Goal: Find specific page/section: Find specific page/section

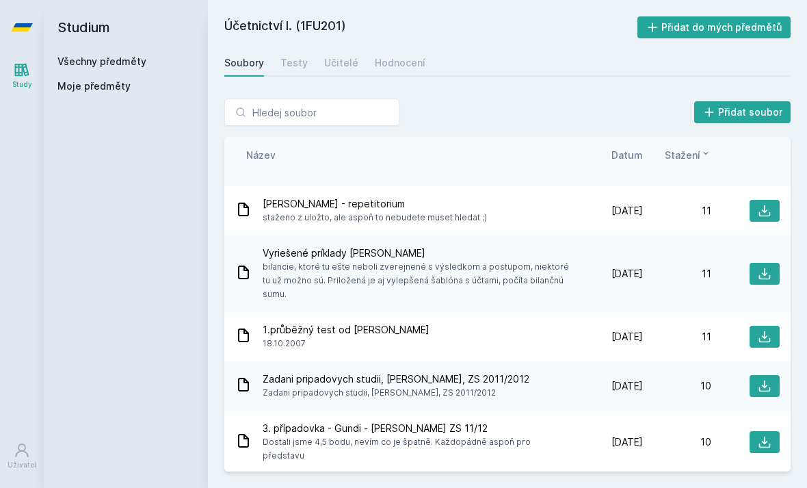
scroll to position [3448, 0]
click at [758, 329] on icon at bounding box center [765, 336] width 14 height 14
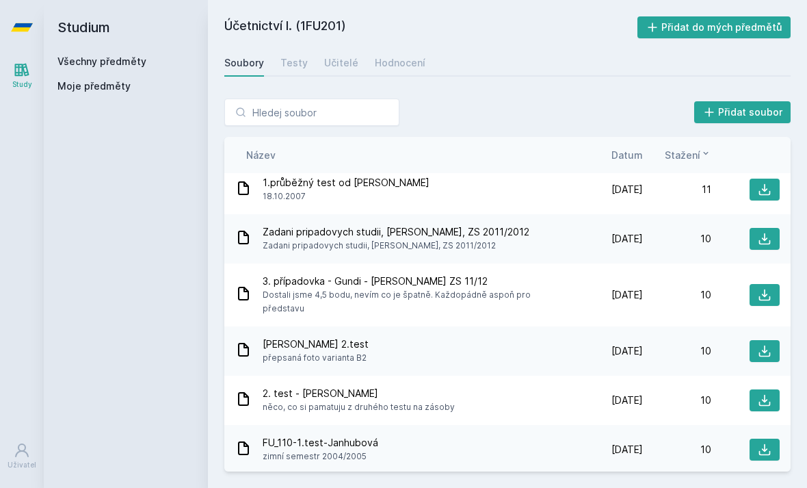
scroll to position [3596, 0]
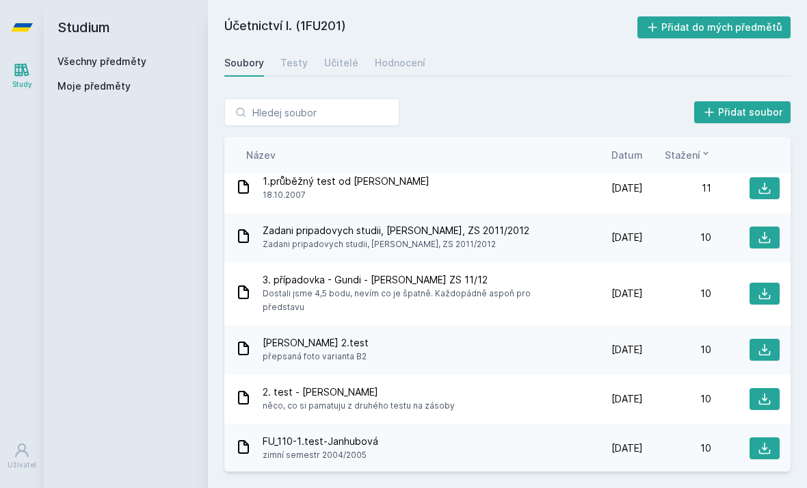
click at [763, 392] on icon at bounding box center [765, 399] width 14 height 14
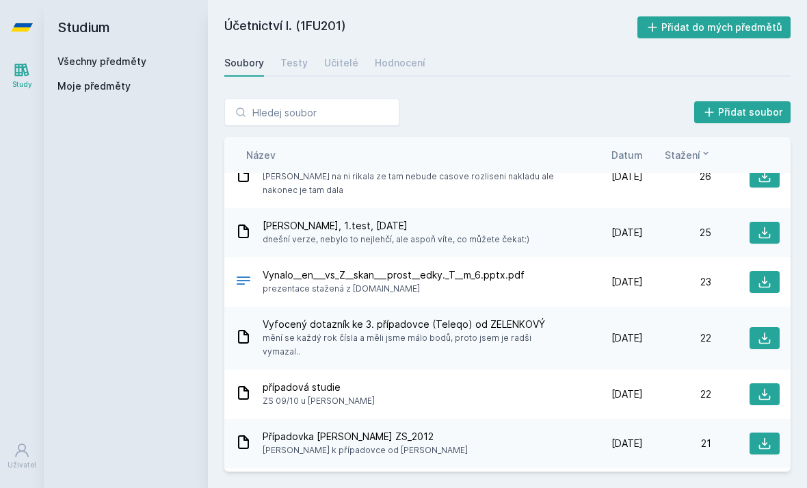
scroll to position [2188, 0]
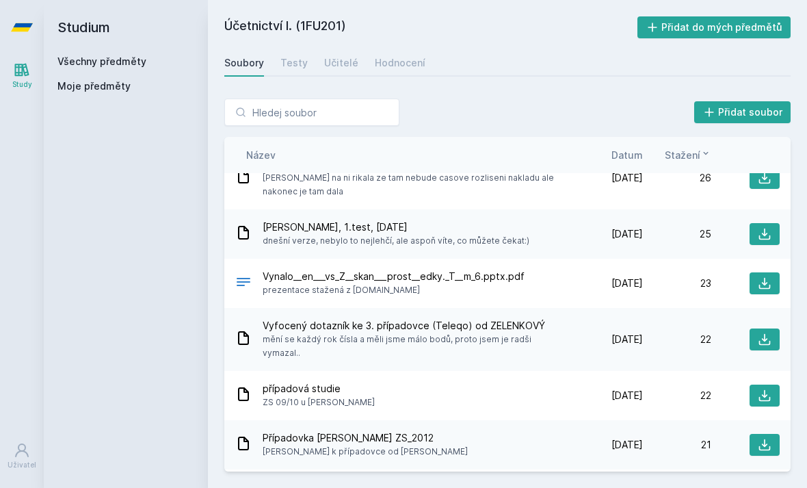
click at [764, 332] on icon at bounding box center [765, 339] width 14 height 14
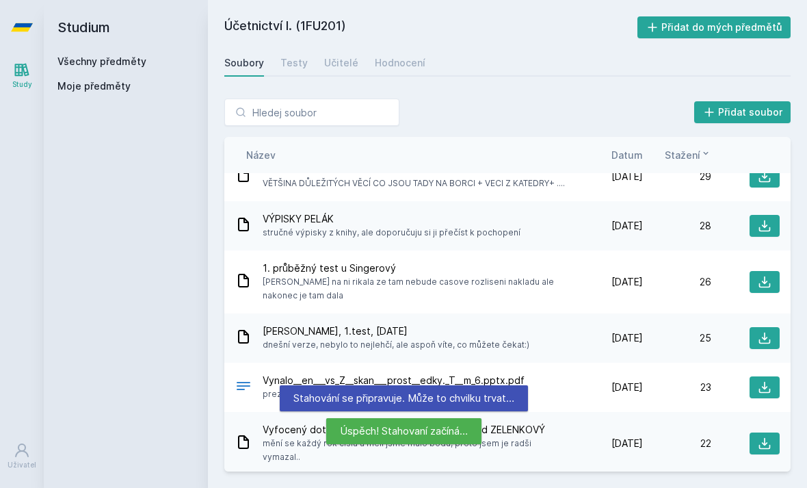
scroll to position [2080, 0]
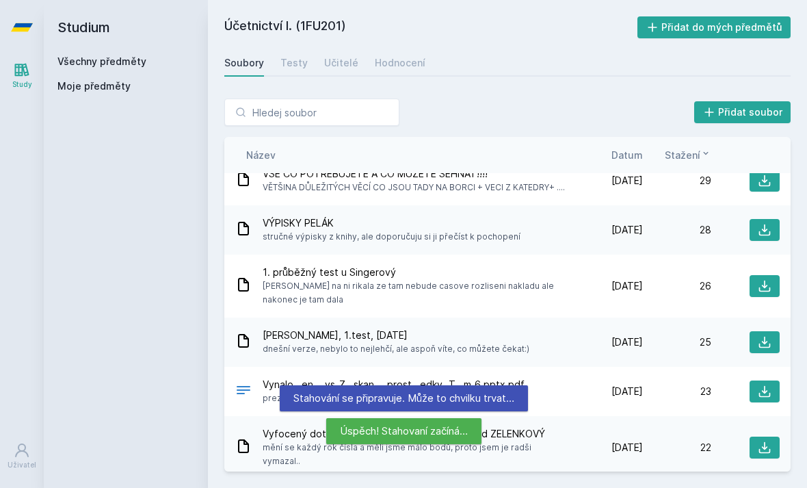
click at [771, 335] on icon at bounding box center [765, 342] width 14 height 14
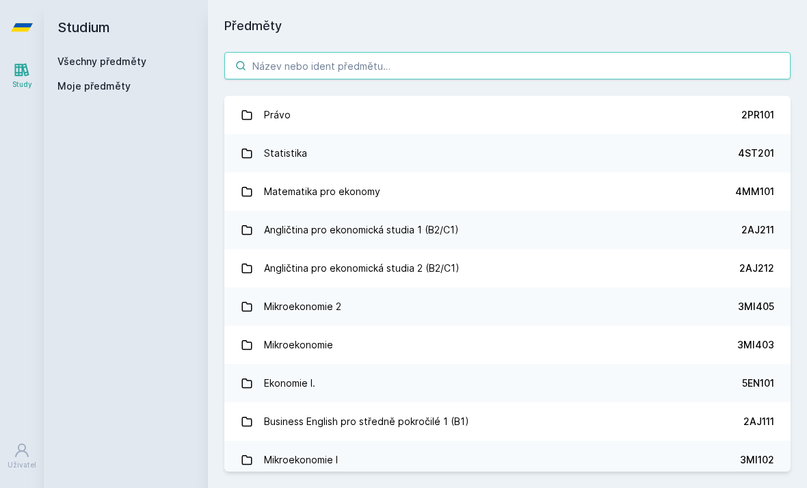
click at [721, 55] on input "search" at bounding box center [507, 65] width 566 height 27
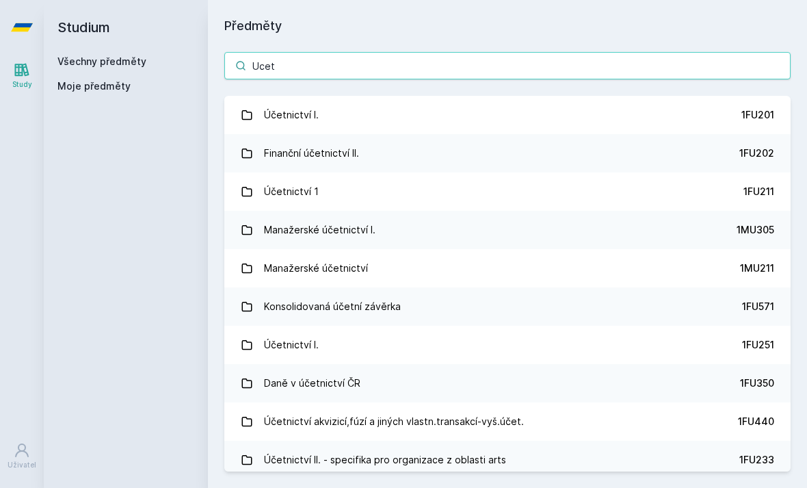
type input "Ucet"
click at [638, 130] on link "Účetnictví I. 1FU201" at bounding box center [507, 115] width 566 height 38
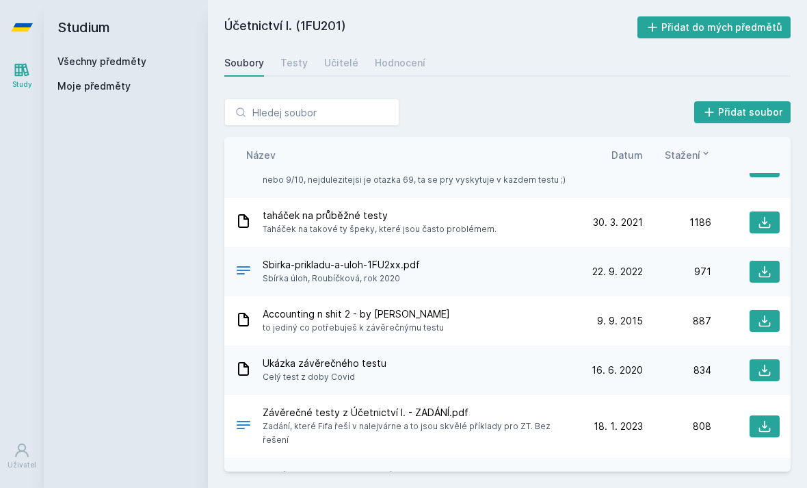
scroll to position [89, 0]
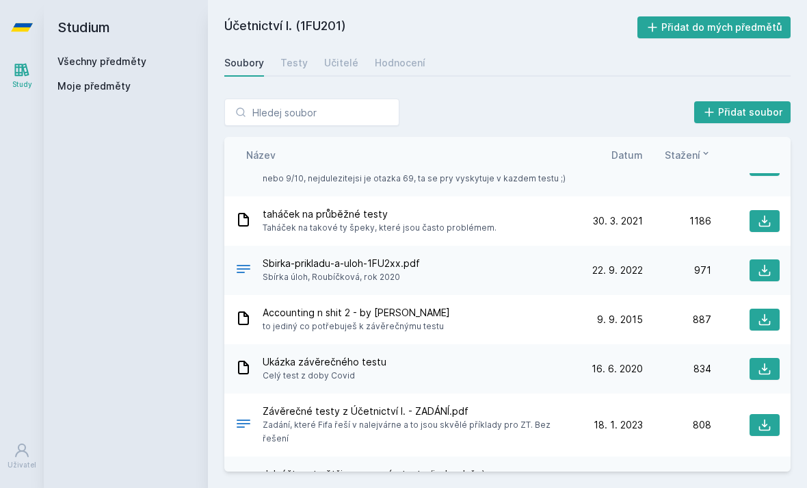
click at [764, 223] on icon at bounding box center [765, 221] width 14 height 14
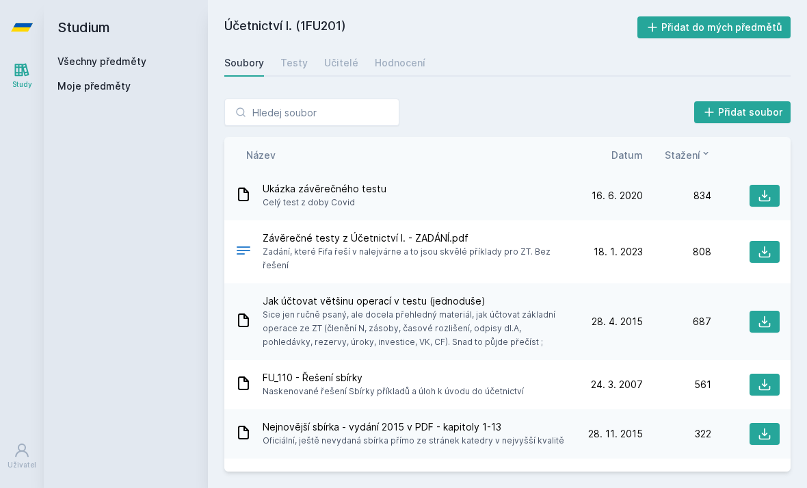
scroll to position [263, 0]
click at [765, 314] on icon at bounding box center [765, 321] width 14 height 14
